Goal: Task Accomplishment & Management: Manage account settings

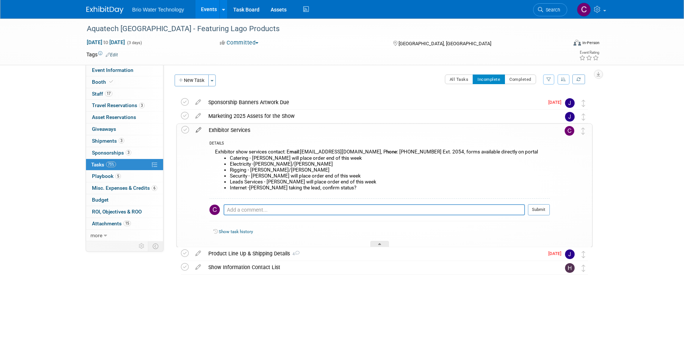
click at [199, 128] on icon at bounding box center [198, 128] width 13 height 9
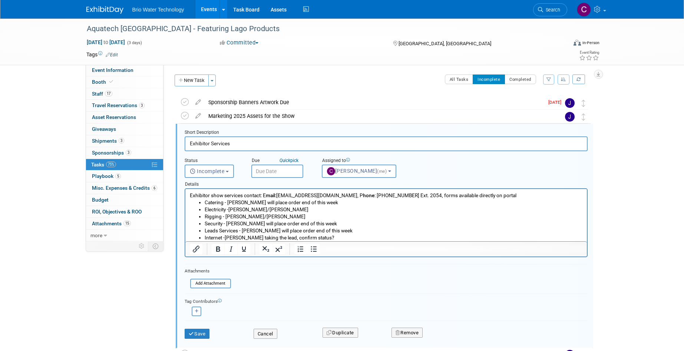
scroll to position [15, 0]
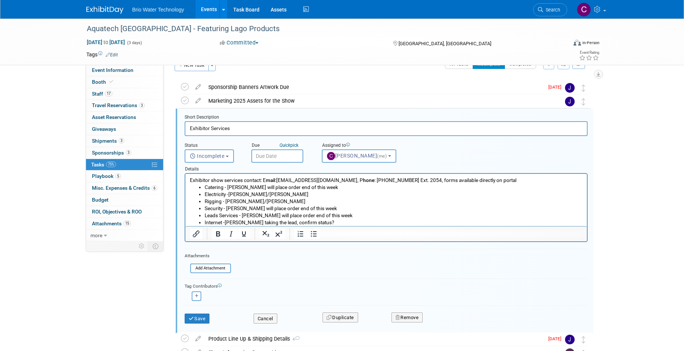
drag, startPoint x: 325, startPoint y: 189, endPoint x: 329, endPoint y: 188, distance: 4.1
click at [325, 189] on li "Catering - Brandye will place order end of this week" at bounding box center [393, 187] width 378 height 7
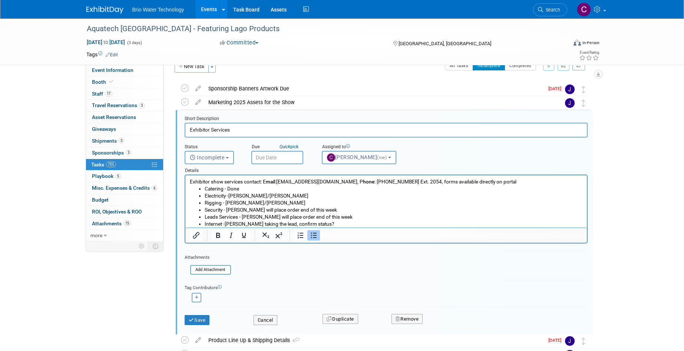
scroll to position [14, 0]
click at [228, 188] on li "Catering - Done ☑️" at bounding box center [393, 188] width 378 height 7
click at [268, 188] on li "Catering - Order PlacedDone ☑️" at bounding box center [393, 188] width 378 height 7
drag, startPoint x: 319, startPoint y: 210, endPoint x: 329, endPoint y: 207, distance: 9.6
click at [319, 210] on li "Security - Brandye will place order end of this week" at bounding box center [393, 209] width 378 height 7
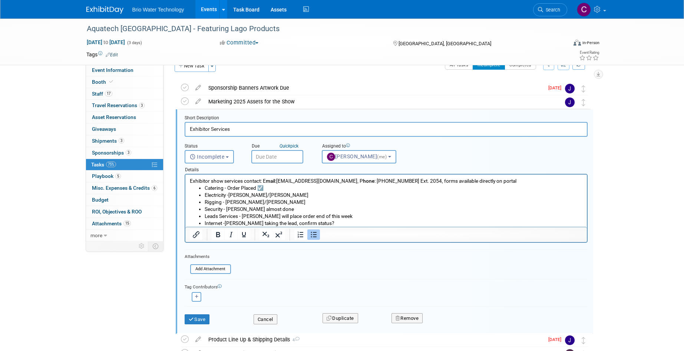
drag, startPoint x: 336, startPoint y: 217, endPoint x: 337, endPoint y: 213, distance: 4.2
click at [336, 217] on li "Leads Services - Brandye will place order end of this week" at bounding box center [393, 216] width 378 height 7
click at [274, 224] on li "Internet -Harry taking the lead, confirm status?" at bounding box center [393, 223] width 378 height 7
click at [257, 223] on li "Internet -confirm status?" at bounding box center [393, 223] width 378 height 7
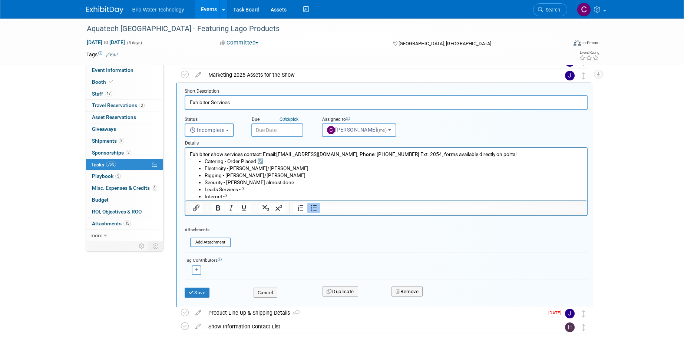
scroll to position [44, 0]
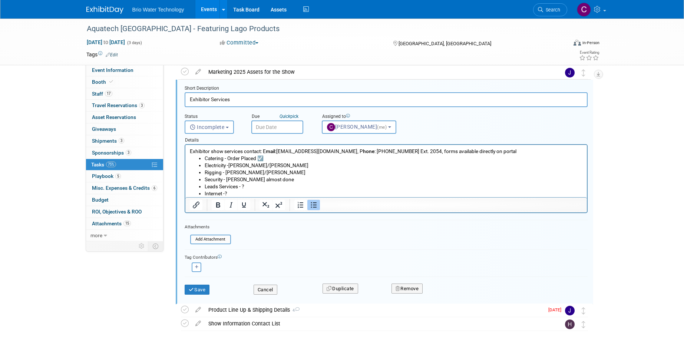
drag, startPoint x: 207, startPoint y: 289, endPoint x: 217, endPoint y: 280, distance: 13.4
click at [206, 289] on button "Save" at bounding box center [197, 290] width 25 height 10
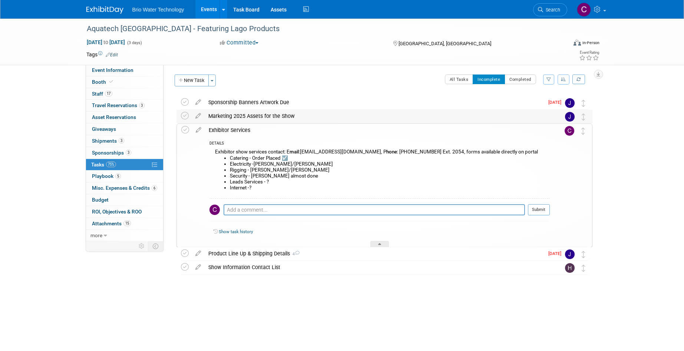
scroll to position [0, 0]
click at [215, 129] on div "Exhibitor Services" at bounding box center [377, 130] width 345 height 13
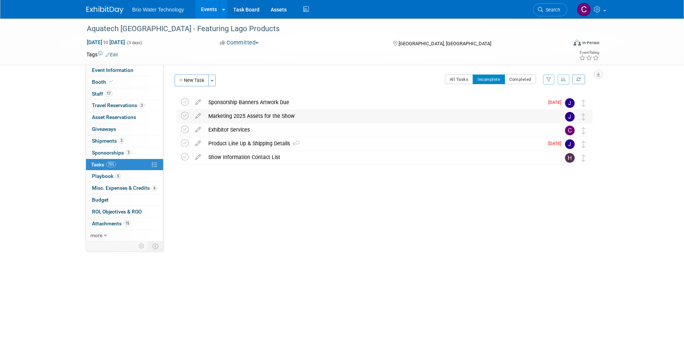
click at [224, 116] on div "Marketing 2025 Assets for the Show" at bounding box center [378, 116] width 346 height 13
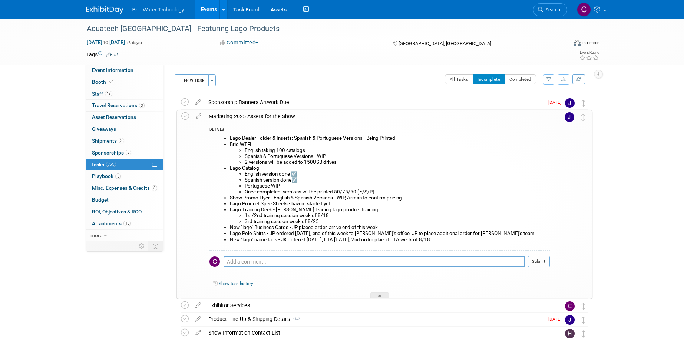
click at [224, 116] on div "Marketing 2025 Assets for the Show" at bounding box center [377, 116] width 345 height 13
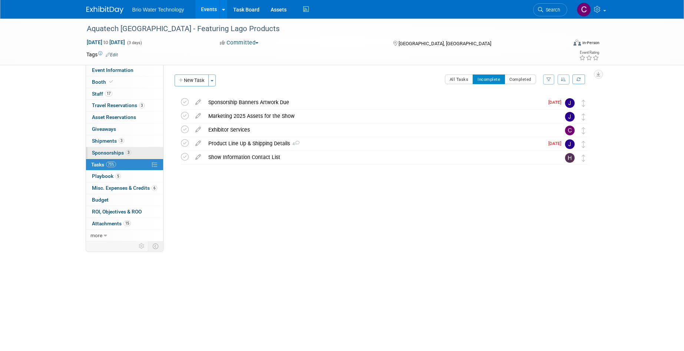
click at [102, 151] on span "Sponsorships 3" at bounding box center [111, 153] width 39 height 6
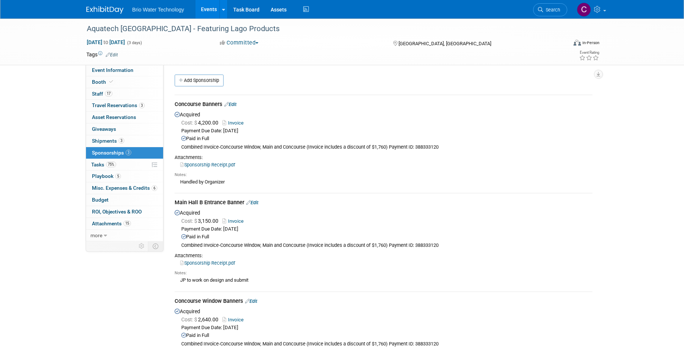
click at [213, 11] on link "Events" at bounding box center [208, 9] width 27 height 19
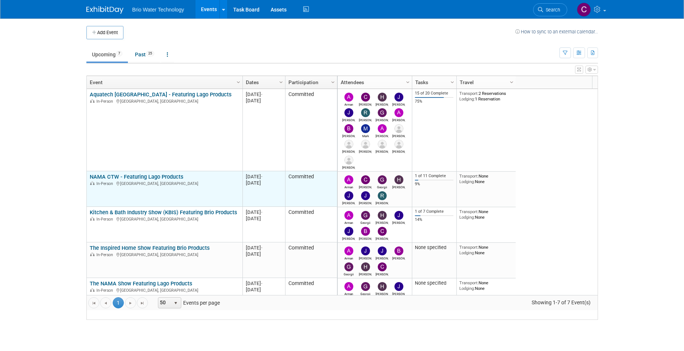
click at [142, 180] on link "NAMA CTW - Featuring Lago Products" at bounding box center [137, 177] width 94 height 7
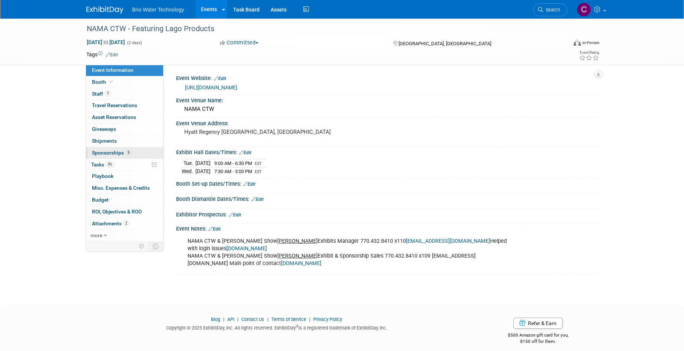
click at [107, 150] on span "Sponsorships 5" at bounding box center [111, 153] width 39 height 6
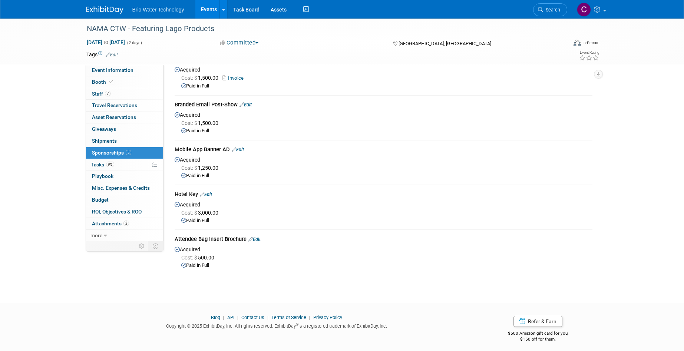
scroll to position [45, 0]
click at [110, 80] on icon at bounding box center [111, 82] width 4 height 4
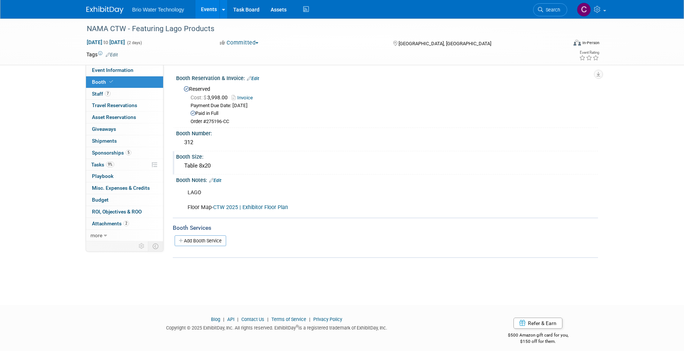
scroll to position [0, 0]
click at [204, 9] on link "Events" at bounding box center [208, 9] width 27 height 19
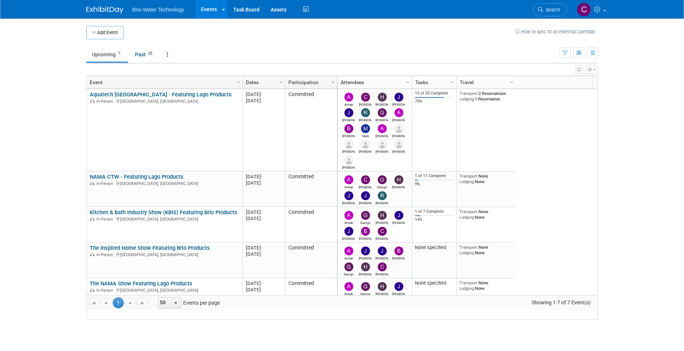
click at [131, 98] on link "Aquatech [GEOGRAPHIC_DATA] - Featuring Lago Products" at bounding box center [161, 94] width 142 height 7
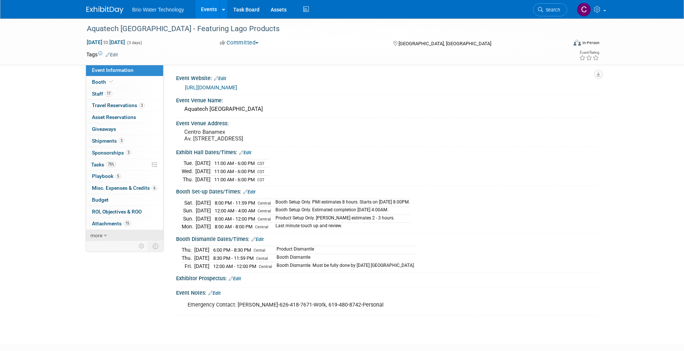
drag, startPoint x: 99, startPoint y: 232, endPoint x: 119, endPoint y: 233, distance: 19.3
click at [99, 233] on span "more" at bounding box center [97, 236] width 12 height 6
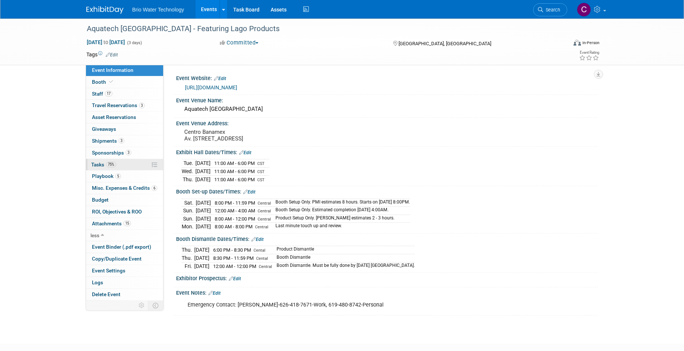
click at [98, 162] on span "Tasks 75%" at bounding box center [103, 165] width 25 height 6
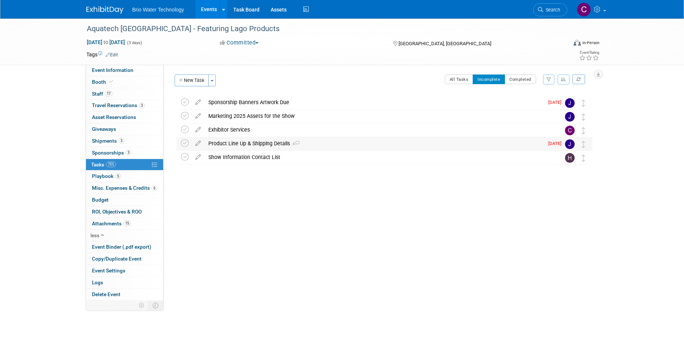
click at [224, 142] on div "Product Line Up & Shipping Details 4" at bounding box center [374, 143] width 339 height 13
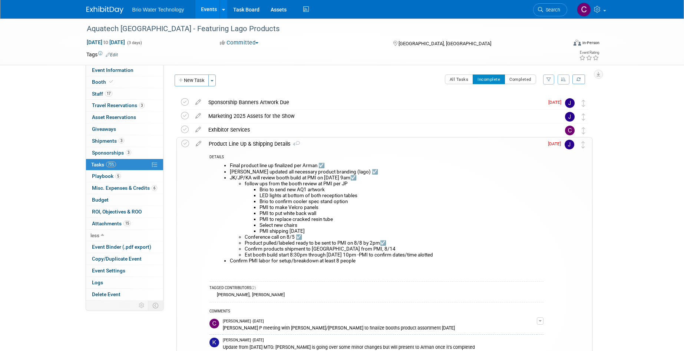
click at [224, 142] on div "Product Line Up & Shipping Details 4" at bounding box center [374, 144] width 339 height 13
